Goal: Information Seeking & Learning: Learn about a topic

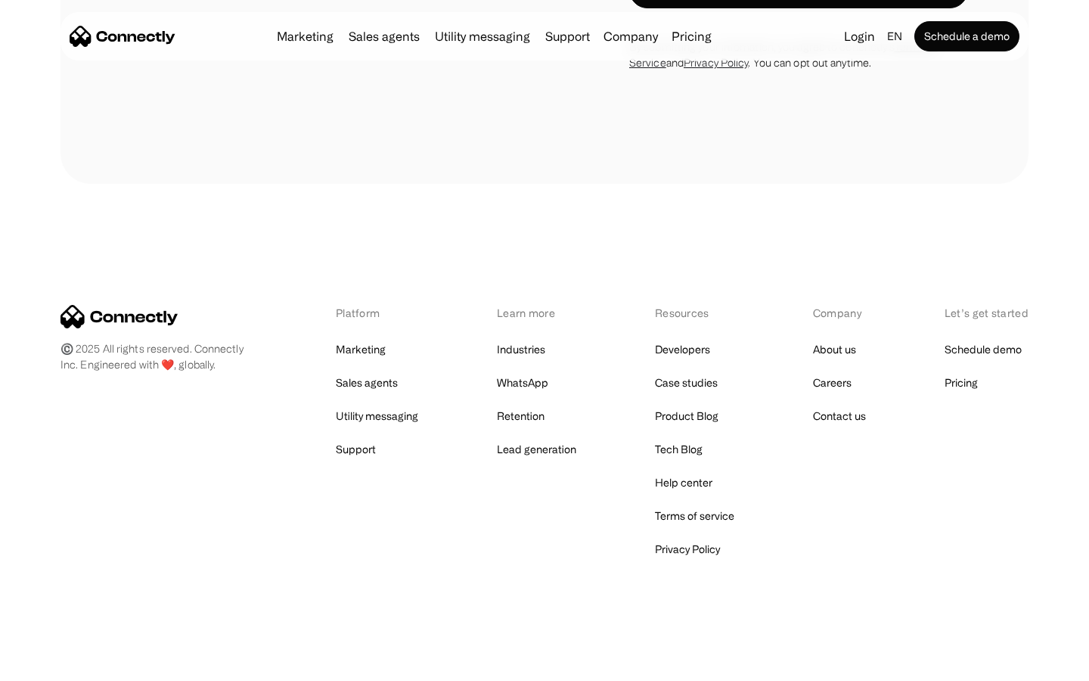
scroll to position [1025, 0]
